Goal: Navigation & Orientation: Find specific page/section

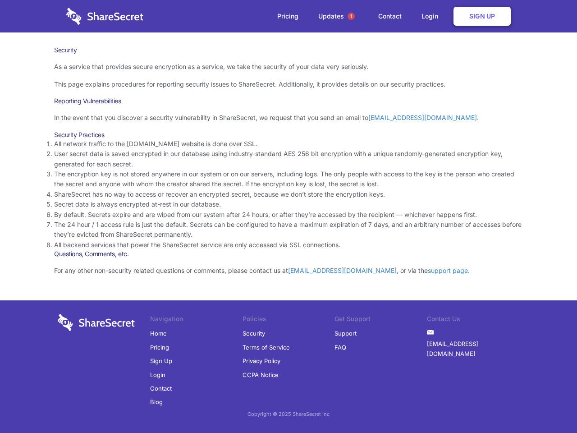
click at [289, 216] on li "By default, Secrets expire and are wiped from our system after 24 hours, or aft…" at bounding box center [288, 215] width 469 height 10
click at [351, 16] on span "1" at bounding box center [351, 16] width 7 height 7
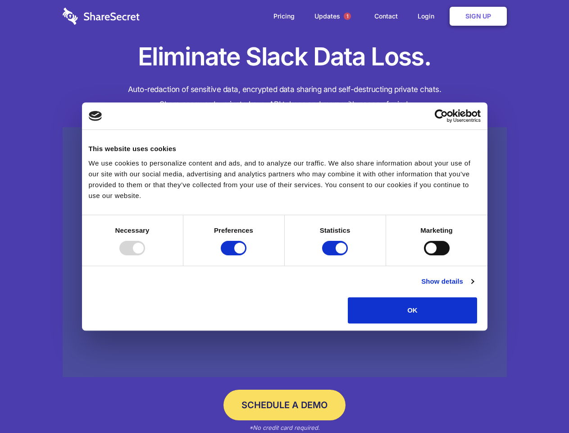
click at [145, 255] on div at bounding box center [132, 248] width 26 height 14
click at [247, 255] on input "Preferences" at bounding box center [234, 248] width 26 height 14
checkbox input "false"
click at [336, 255] on input "Statistics" at bounding box center [335, 248] width 26 height 14
checkbox input "false"
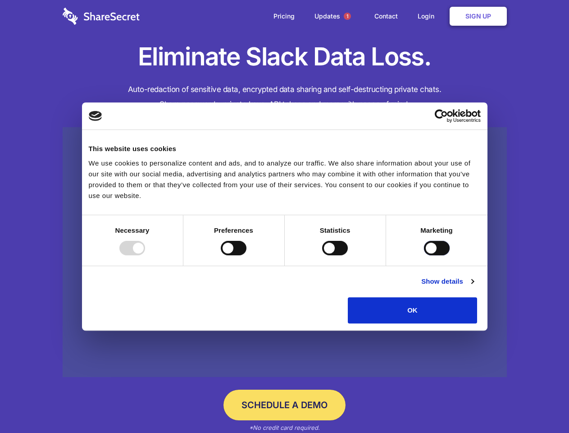
click at [424, 255] on input "Marketing" at bounding box center [437, 248] width 26 height 14
checkbox input "true"
click at [474, 287] on link "Show details" at bounding box center [448, 281] width 52 height 11
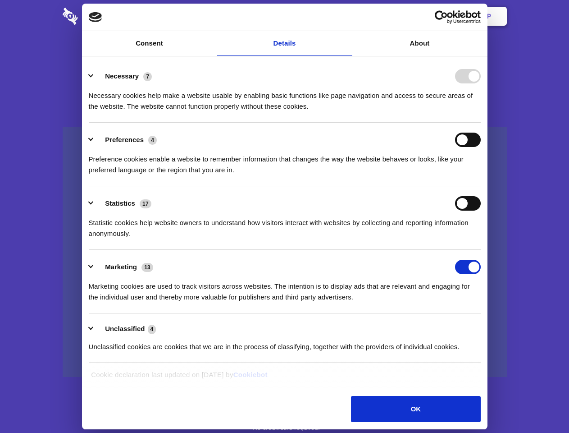
click at [481, 123] on li "Necessary 7 Necessary cookies help make a website usable by enabling basic func…" at bounding box center [285, 91] width 392 height 64
click at [347, 16] on span "1" at bounding box center [347, 16] width 7 height 7
